Goal: Ask a question: Seek information or help from site administrators or community

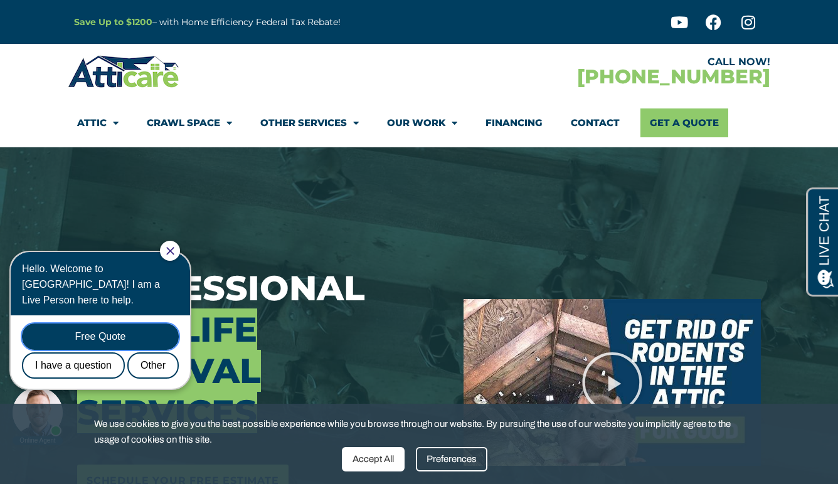
click at [103, 324] on div "Free Quote" at bounding box center [100, 337] width 157 height 26
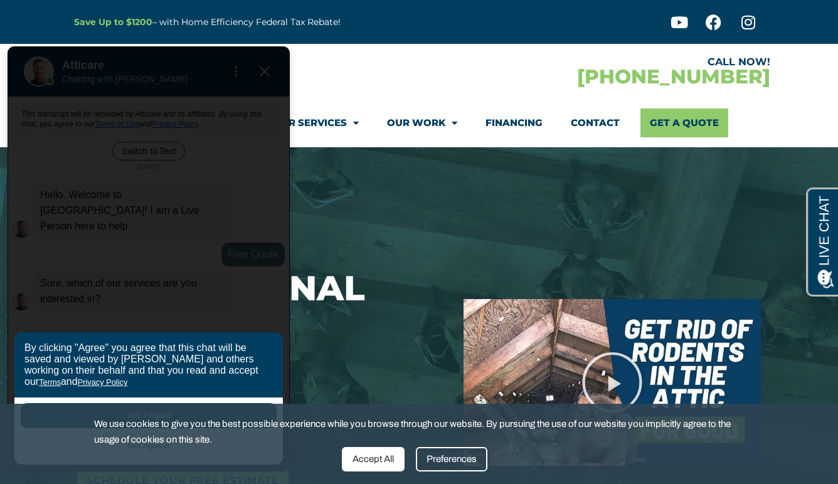
click at [381, 462] on div "Accept All" at bounding box center [373, 459] width 63 height 24
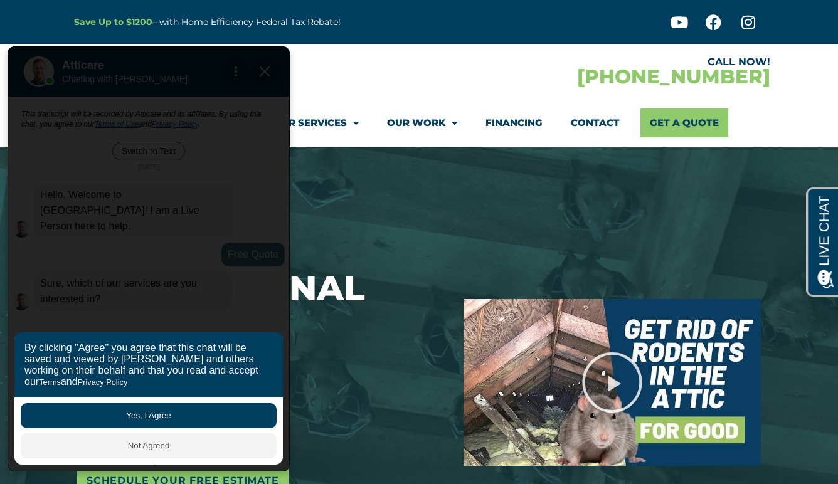
click at [159, 421] on button "Yes, I Agree" at bounding box center [149, 415] width 256 height 25
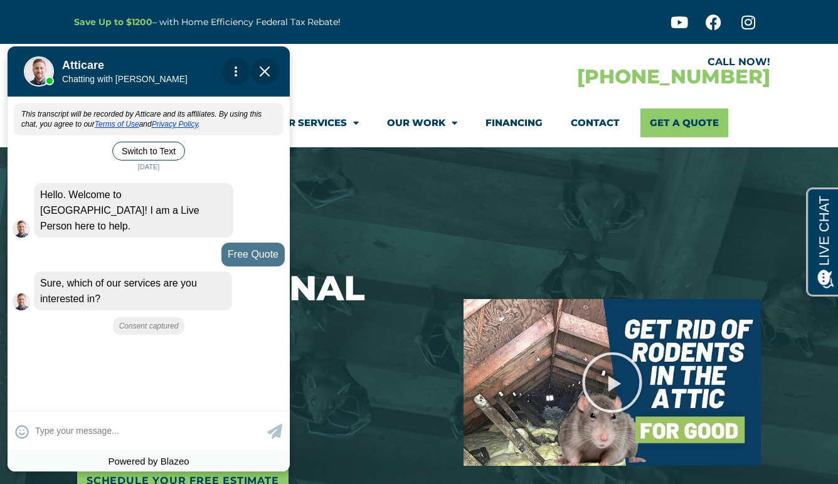
click at [159, 421] on textarea at bounding box center [149, 431] width 229 height 24
type input "Attic sanitization and deconta"
type textarea "Attic sanitization and [MEDICAL_DATA]"
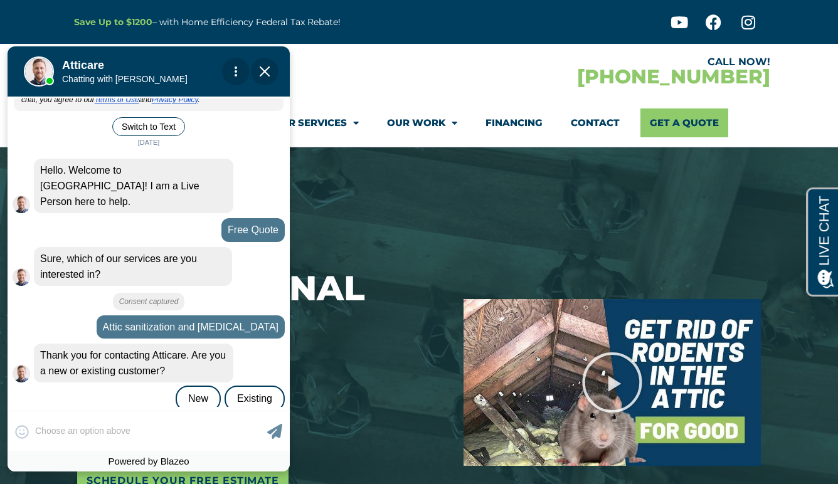
scroll to position [29, 0]
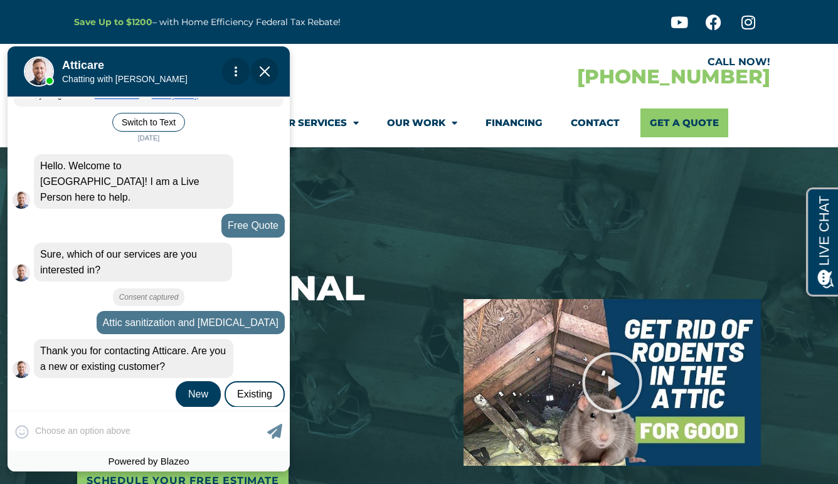
click at [195, 381] on div "New" at bounding box center [198, 394] width 45 height 26
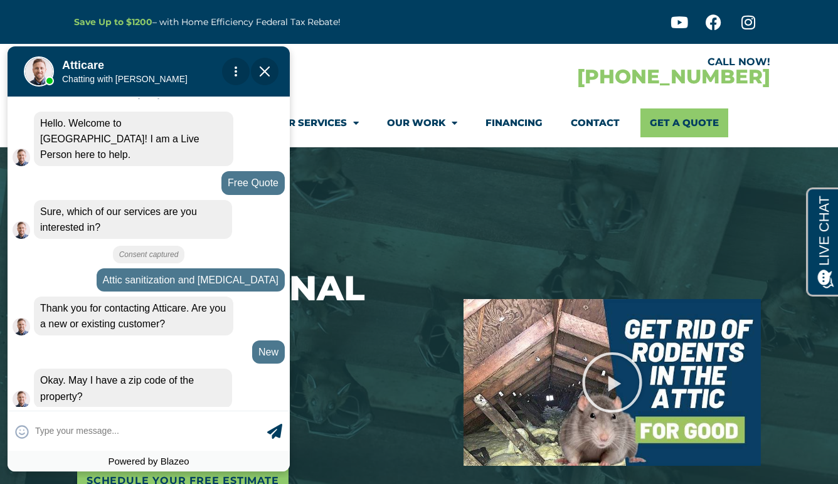
scroll to position [72, 0]
type input "94555"
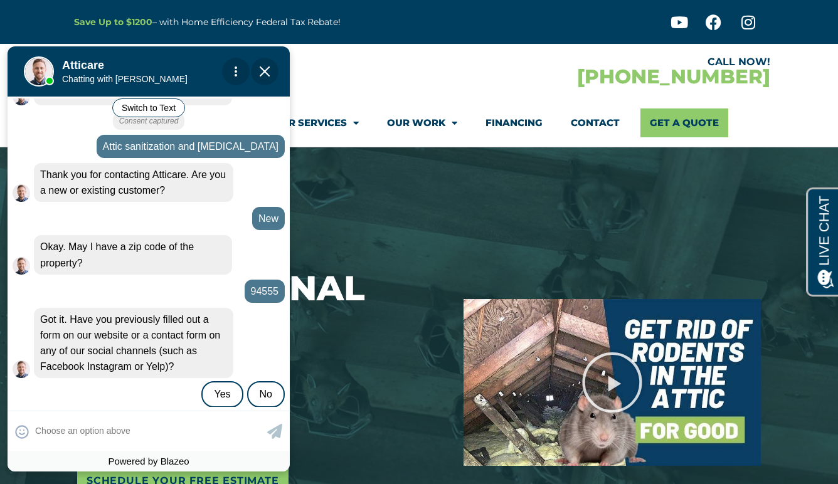
scroll to position [205, 0]
click at [266, 383] on div "No" at bounding box center [266, 394] width 38 height 26
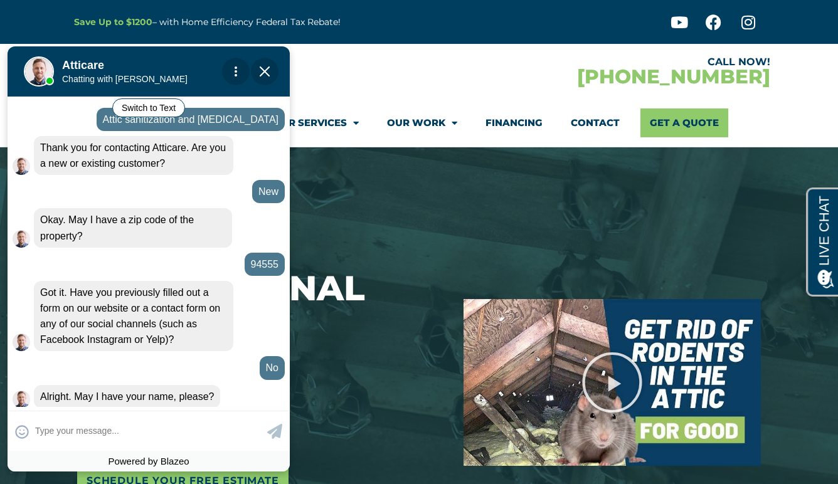
scroll to position [233, 0]
type input "Brunda"
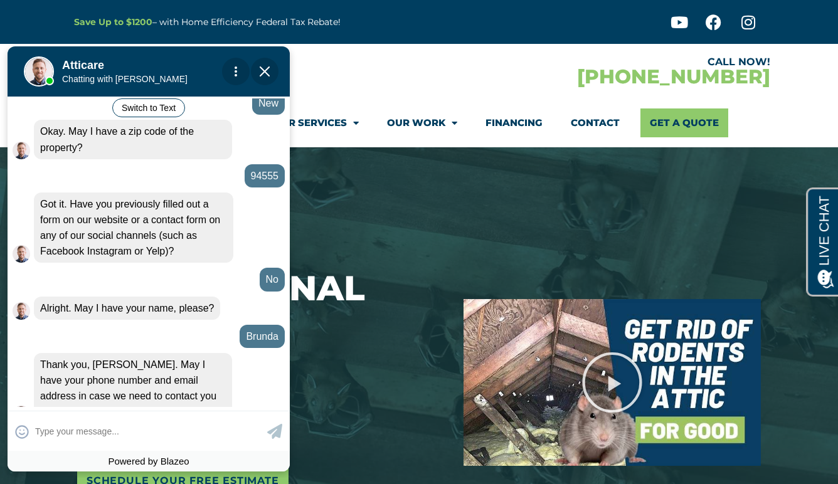
scroll to position [321, 0]
type input "Email: [EMAIL_ADDRESS][DOMAIN_NAME]"
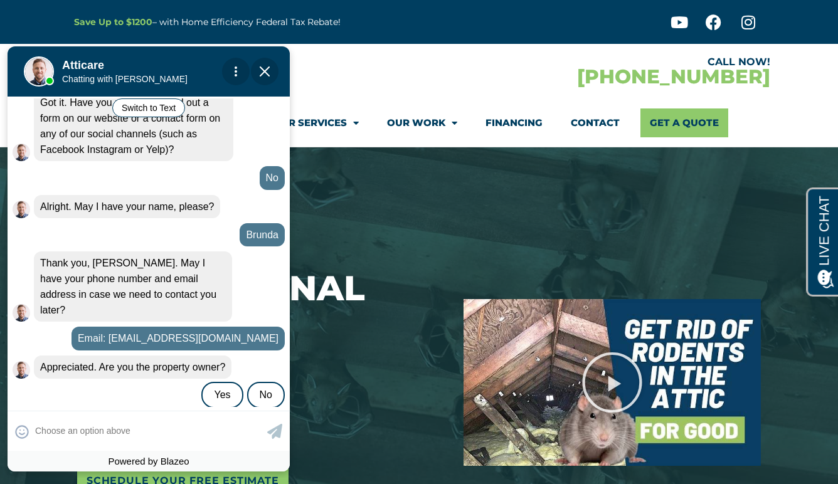
scroll to position [423, 0]
click at [221, 382] on div "Yes" at bounding box center [221, 394] width 41 height 26
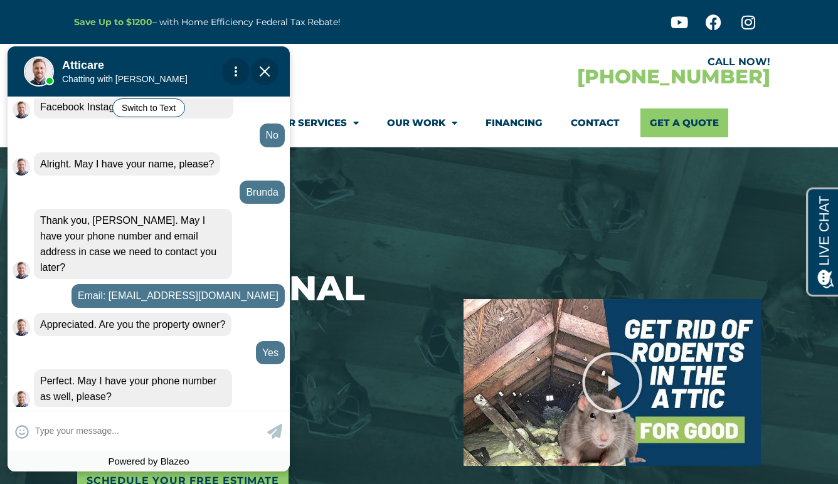
scroll to position [466, 0]
type input "6122263785, i prefer not gett"
type textarea "6122263785, i prefer not gett"
type input "6122263785, i prefer not getti"
type textarea "6122263785, i prefer not getting any sales calls"
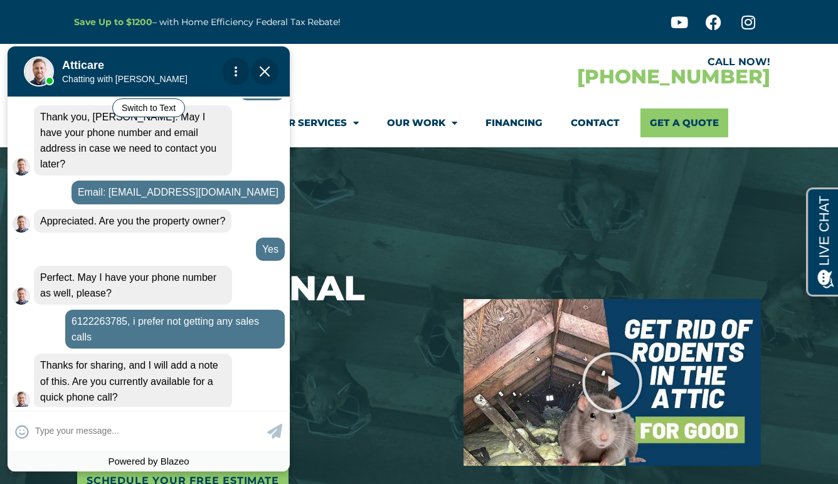
scroll to position [569, 0]
type input "sure"
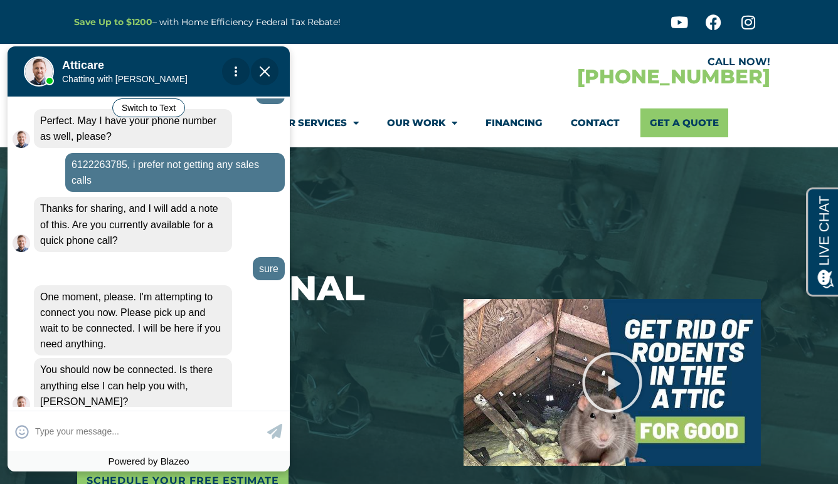
scroll to position [731, 0]
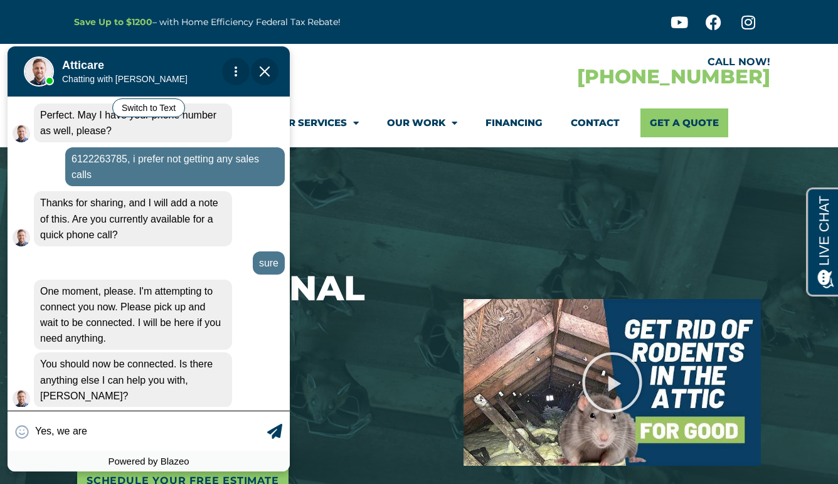
type input "Yes, we are"
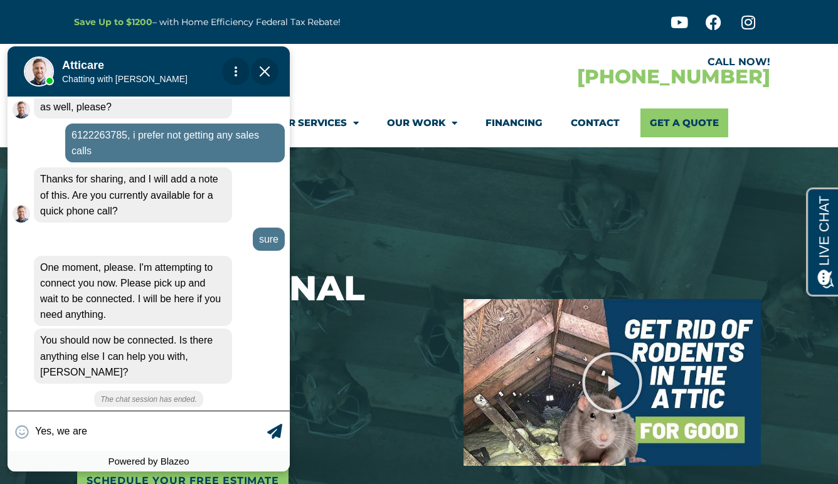
scroll to position [762, 0]
